Goal: Task Accomplishment & Management: Complete application form

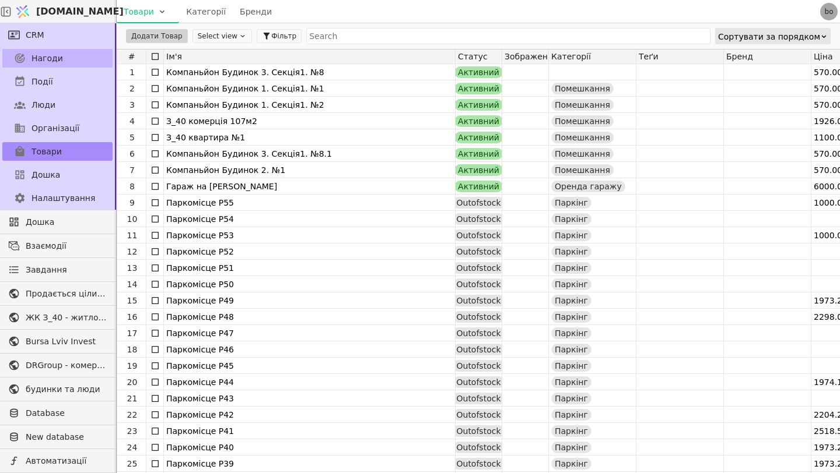
click at [56, 52] on span "Нагоди" at bounding box center [46, 58] width 31 height 12
click at [57, 40] on link "CRM" at bounding box center [57, 35] width 110 height 19
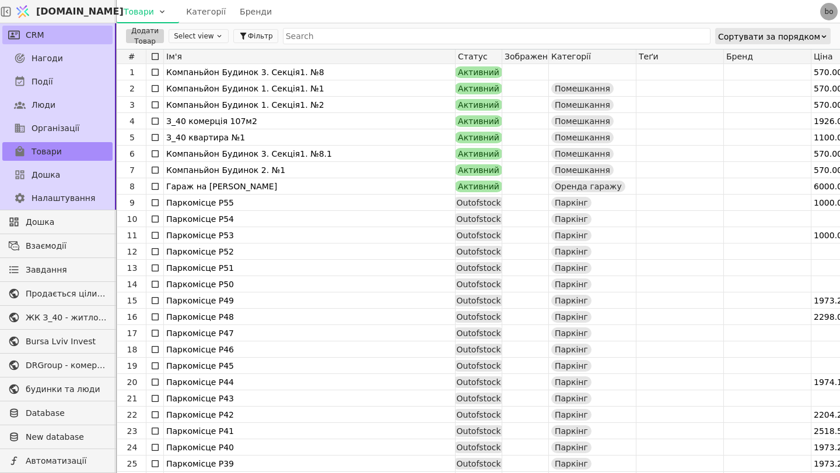
click at [54, 34] on link "CRM" at bounding box center [57, 35] width 110 height 19
click at [56, 30] on link "CRM" at bounding box center [57, 35] width 110 height 19
click at [63, 31] on link "CRM" at bounding box center [57, 35] width 110 height 19
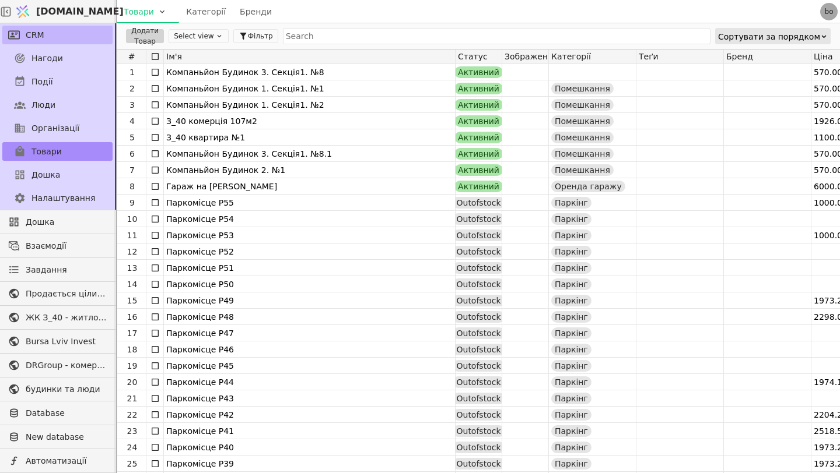
click at [63, 31] on link "CRM" at bounding box center [57, 35] width 110 height 19
click at [53, 52] on span "Нагоди" at bounding box center [46, 58] width 31 height 12
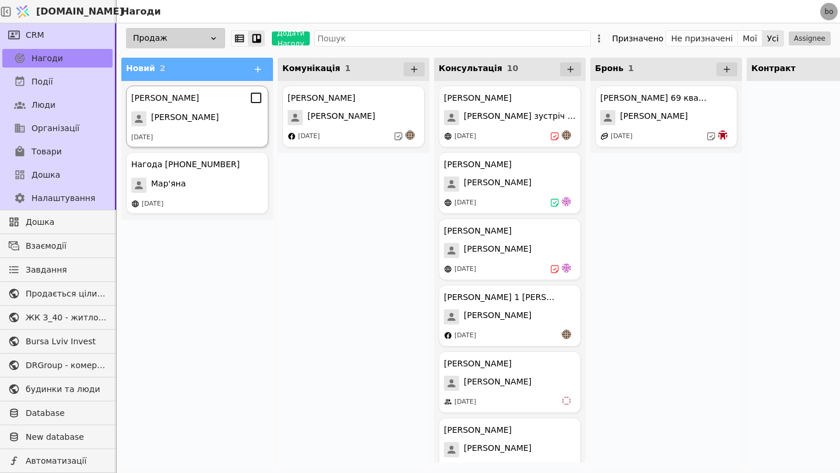
click at [168, 113] on span "[PERSON_NAME]" at bounding box center [185, 118] width 68 height 15
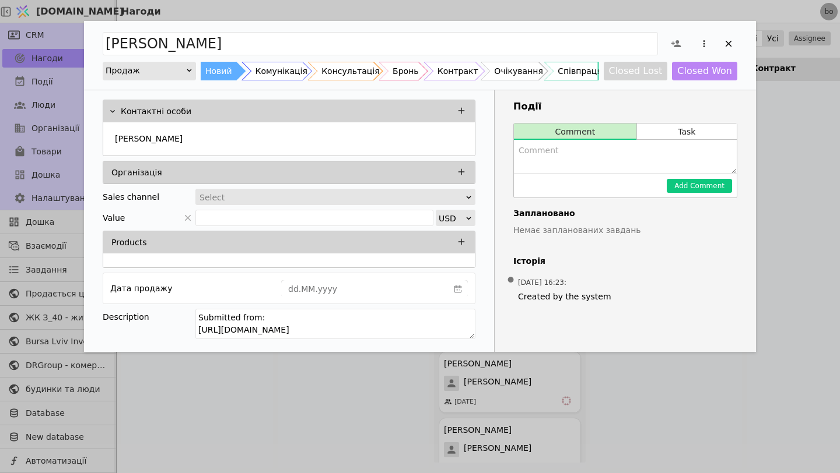
drag, startPoint x: 443, startPoint y: 333, endPoint x: 187, endPoint y: 331, distance: 255.9
click at [187, 331] on div "Description Submitted from: [URL][DOMAIN_NAME]" at bounding box center [289, 326] width 373 height 34
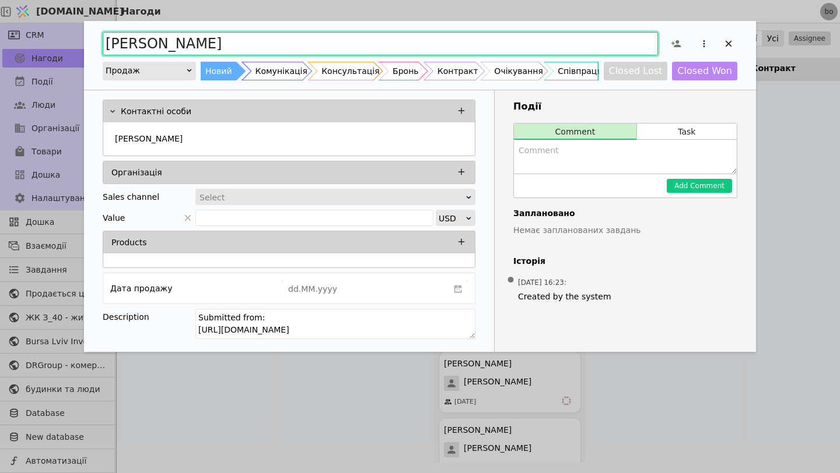
click at [135, 40] on input "[PERSON_NAME]" at bounding box center [380, 43] width 555 height 23
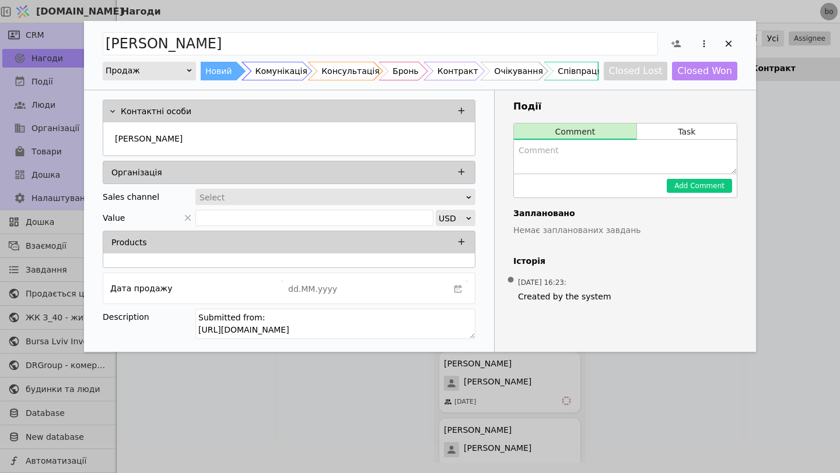
click at [149, 124] on div "[PERSON_NAME]" at bounding box center [288, 138] width 371 height 33
click at [160, 141] on div "[PERSON_NAME]" at bounding box center [288, 139] width 357 height 21
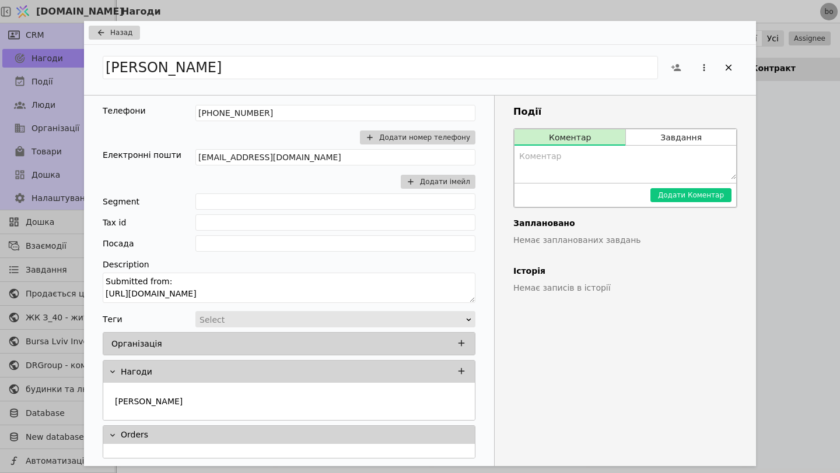
click at [161, 141] on div "Телефони [PHONE_NUMBER] Додати номер телефону" at bounding box center [289, 127] width 373 height 44
click at [111, 38] on button "Назад" at bounding box center [114, 33] width 51 height 14
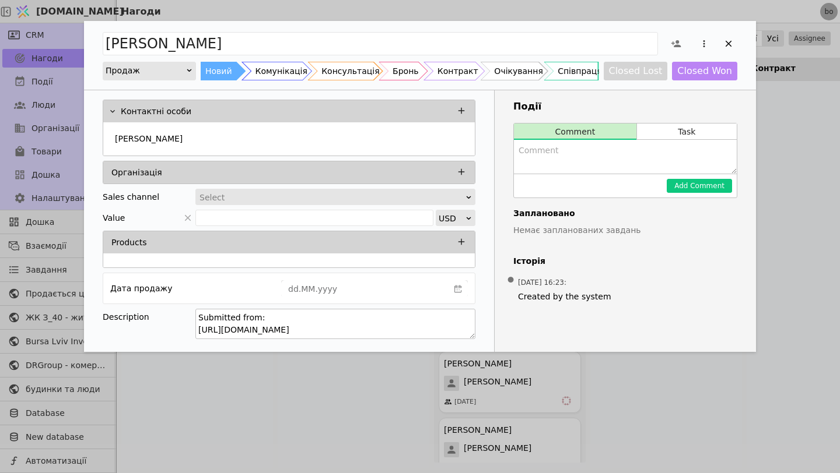
drag, startPoint x: 445, startPoint y: 331, endPoint x: 196, endPoint y: 332, distance: 248.9
click at [196, 332] on textarea "Submitted from: https://budynkytaliudy.com/kurdonery/apartments#/own/57662" at bounding box center [335, 324] width 280 height 30
click at [186, 143] on div "Ярослава" at bounding box center [288, 139] width 357 height 21
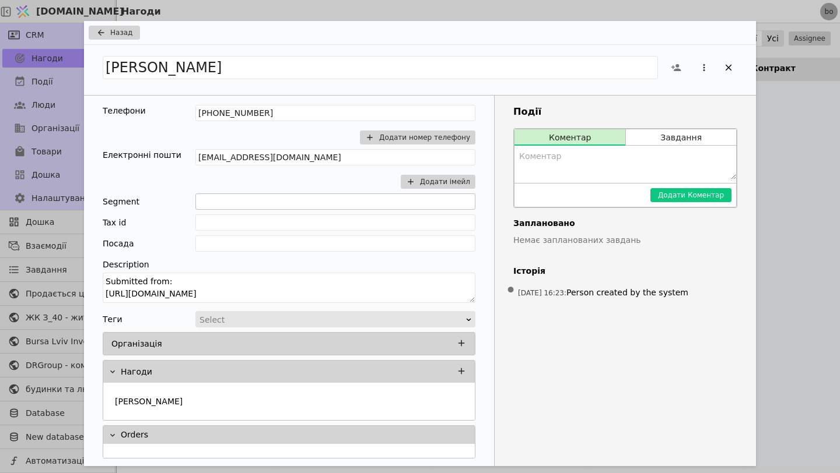
scroll to position [1, 0]
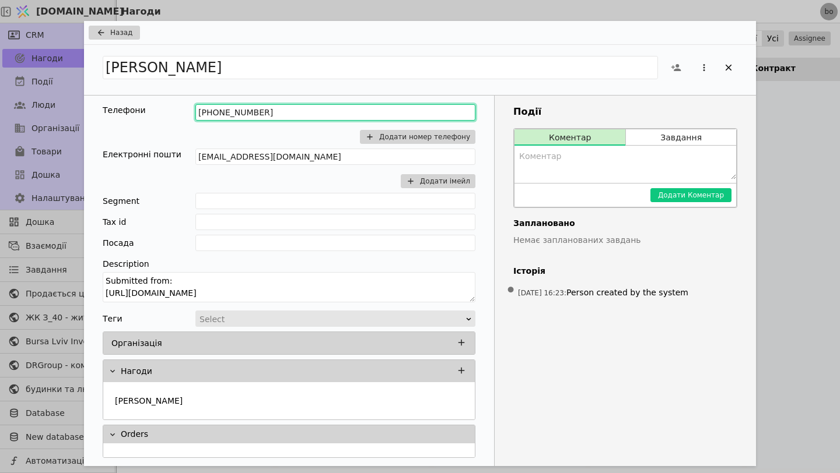
click at [281, 114] on input "+380637505705" at bounding box center [335, 112] width 280 height 16
click at [280, 114] on input "+380637505705" at bounding box center [335, 112] width 280 height 16
click at [285, 113] on input "+380637505705" at bounding box center [335, 112] width 280 height 16
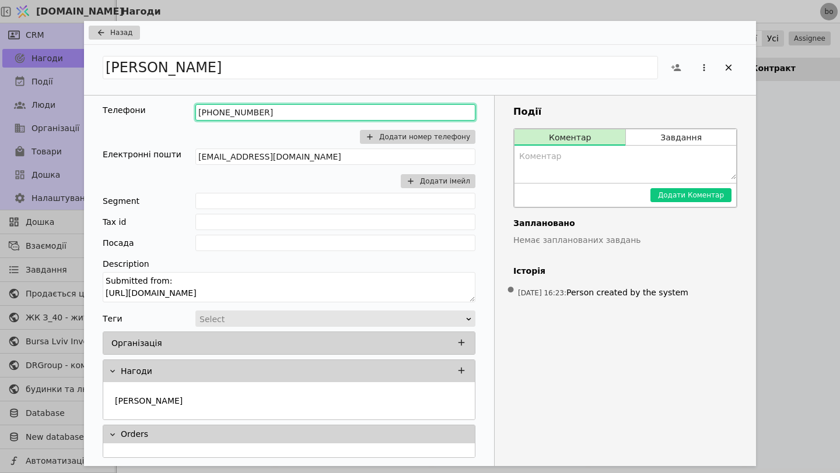
click at [285, 113] on input "+380637505705" at bounding box center [335, 112] width 280 height 16
click at [277, 113] on input "+380637505705" at bounding box center [335, 112] width 280 height 16
click at [278, 111] on input "+380637505705" at bounding box center [335, 112] width 280 height 16
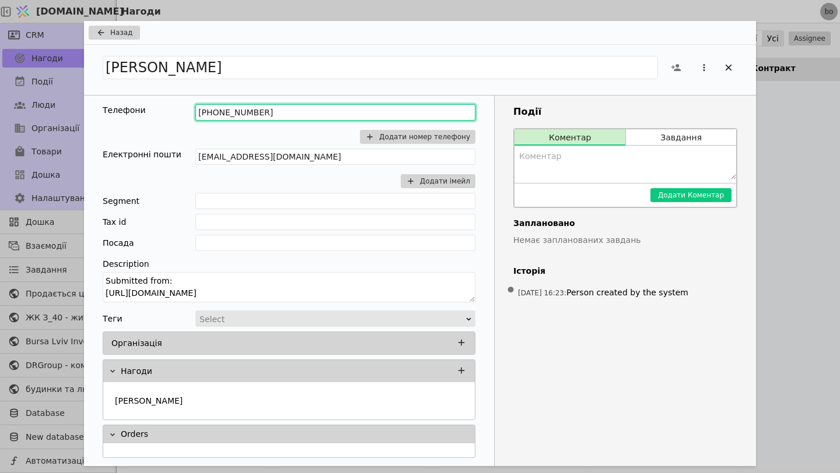
click at [269, 116] on input "+380637505705" at bounding box center [335, 112] width 280 height 16
click at [220, 116] on input "+380637505705" at bounding box center [335, 112] width 280 height 16
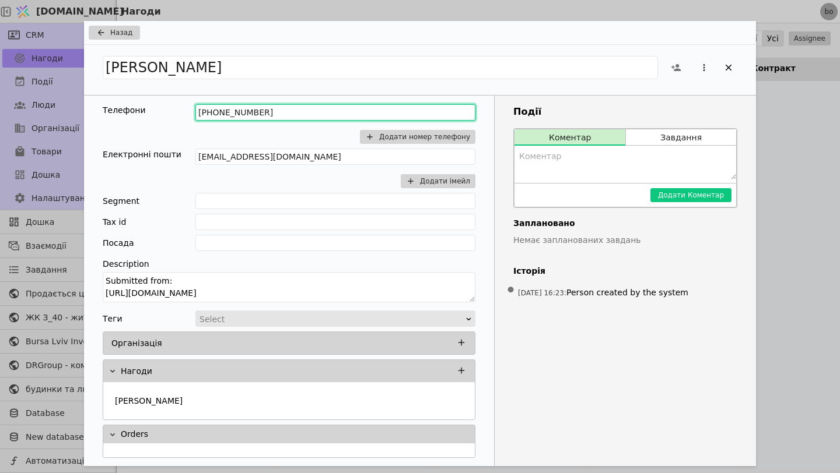
drag, startPoint x: 213, startPoint y: 113, endPoint x: 336, endPoint y: 114, distance: 123.0
click at [336, 114] on input "+380637505705" at bounding box center [335, 112] width 280 height 16
